Goal: Obtain resource: Download file/media

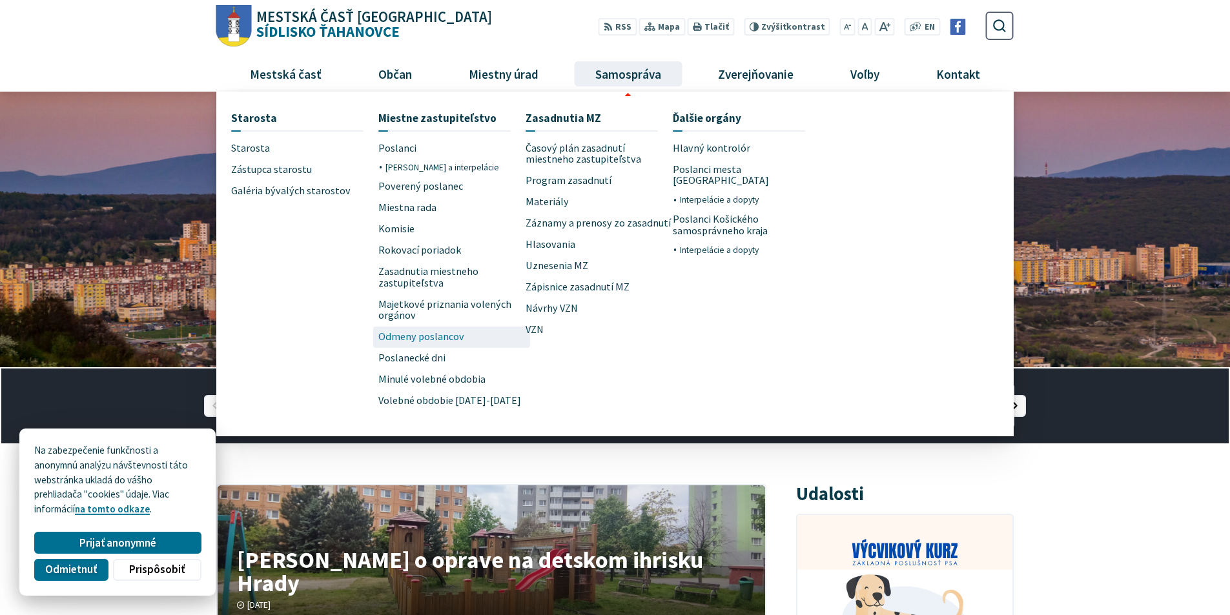
click at [415, 331] on span "Odmeny poslancov" at bounding box center [421, 337] width 86 height 21
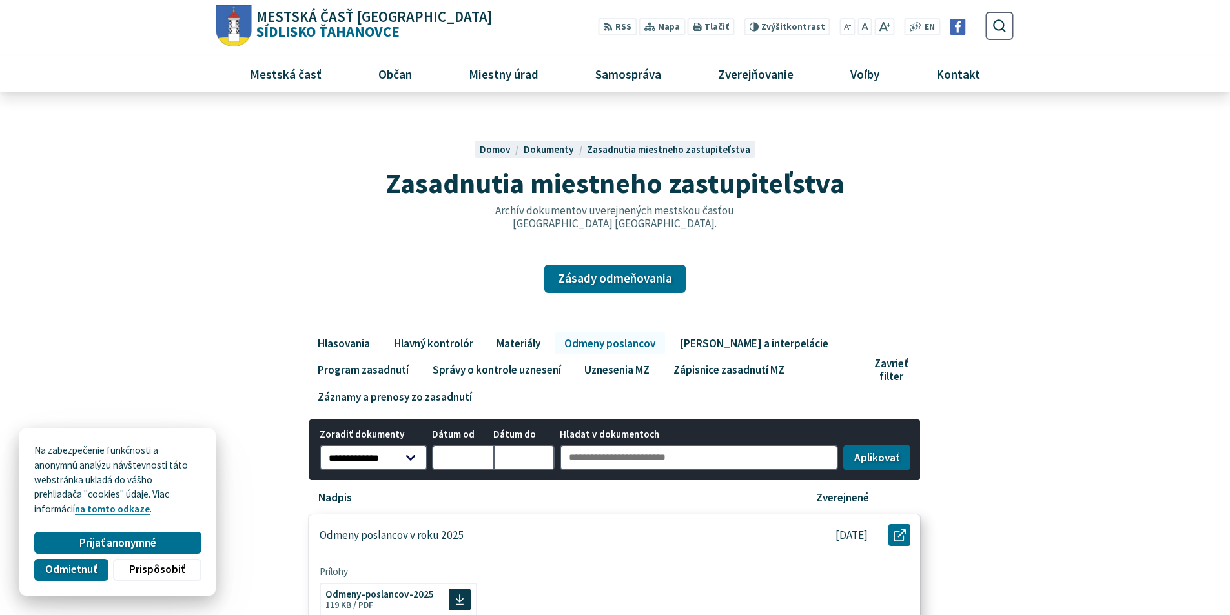
click at [856, 535] on p "[DATE]" at bounding box center [852, 536] width 32 height 14
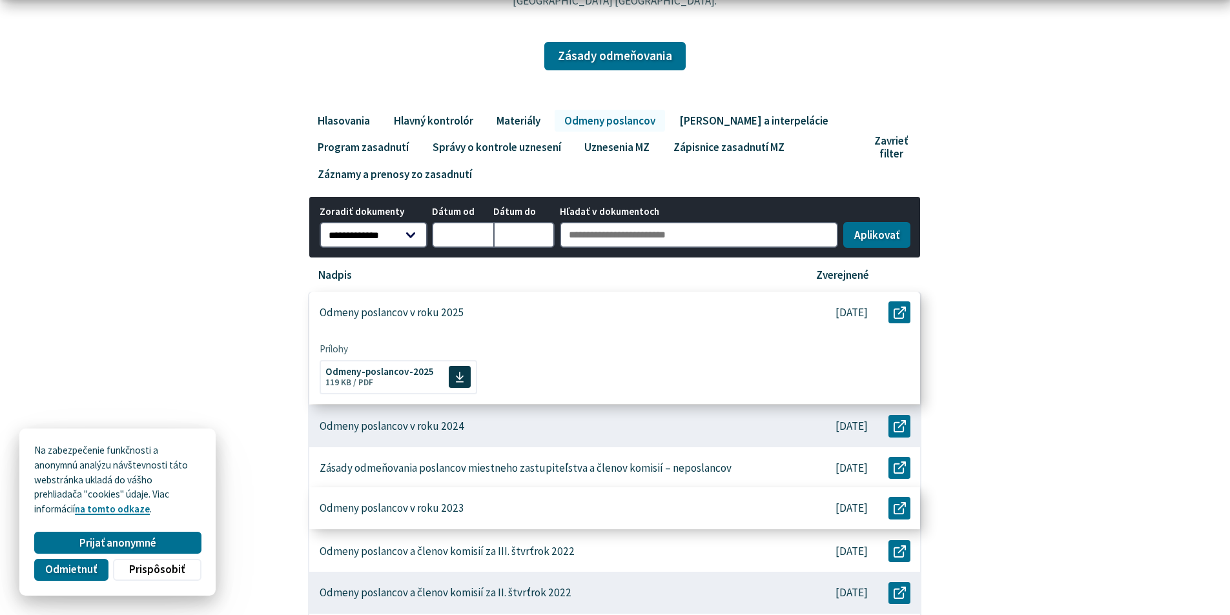
scroll to position [323, 0]
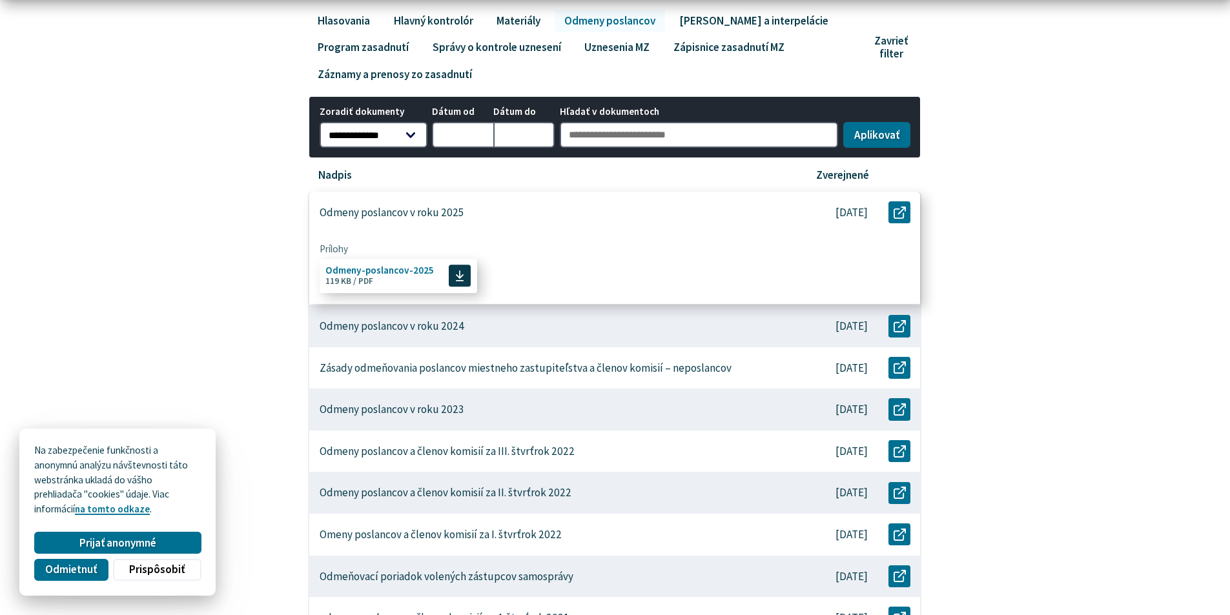
click at [350, 267] on span "Odmeny-poslancov-2025" at bounding box center [379, 270] width 108 height 10
